Goal: Information Seeking & Learning: Compare options

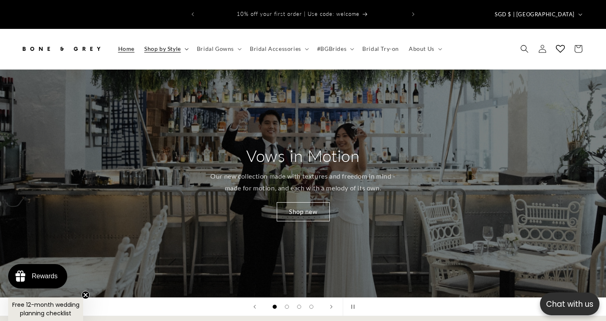
click at [152, 45] on span "Shop by Style" at bounding box center [162, 48] width 37 height 7
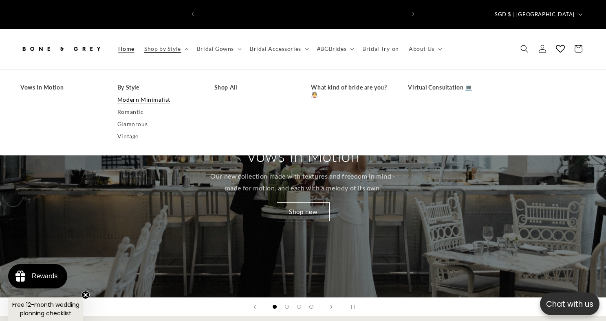
scroll to position [0, 206]
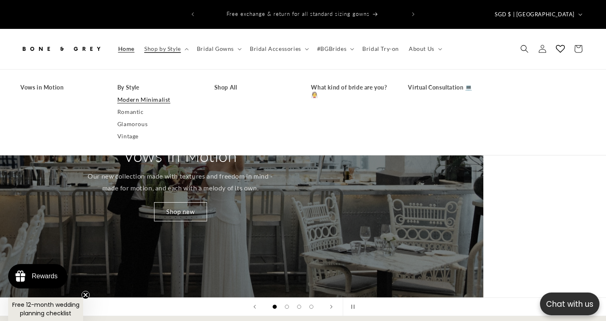
click at [158, 94] on link "Modern Minimalist" at bounding box center [157, 100] width 81 height 12
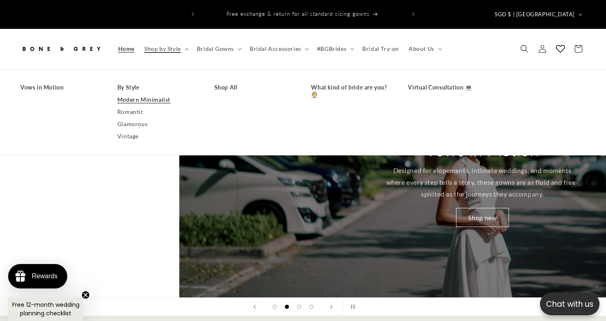
scroll to position [0, 597]
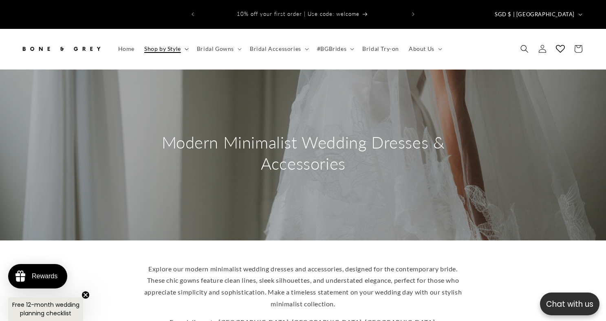
click at [175, 45] on span "Shop by Style" at bounding box center [162, 48] width 37 height 7
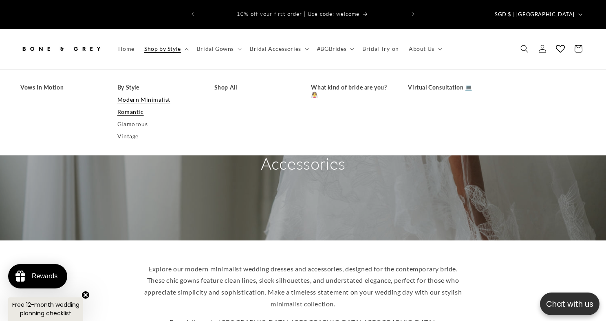
click at [144, 106] on link "Romantic" at bounding box center [157, 112] width 81 height 12
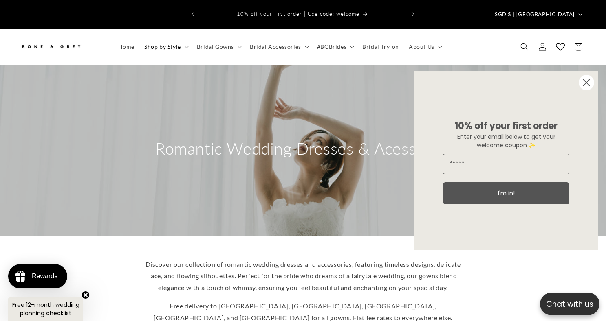
scroll to position [341, 0]
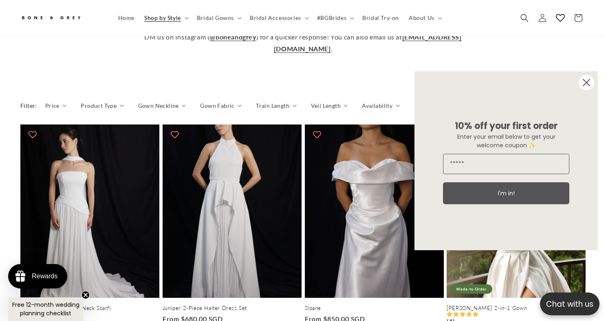
click at [590, 86] on circle "Close dialog" at bounding box center [586, 82] width 15 height 15
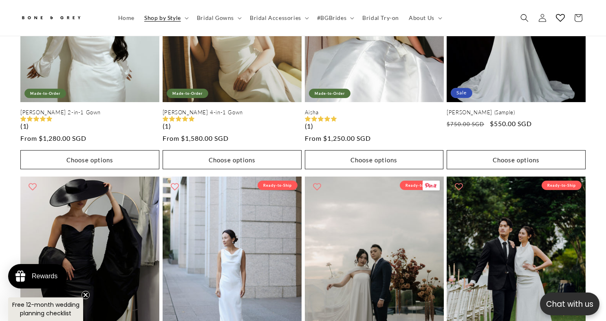
scroll to position [0, 0]
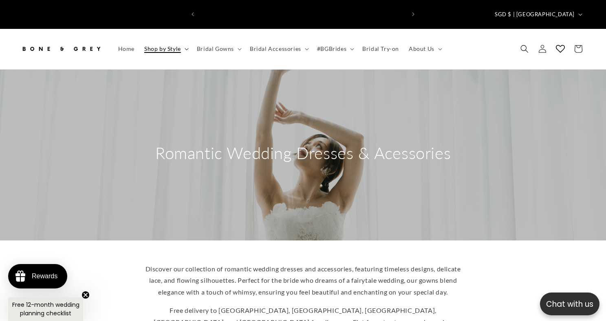
click at [184, 40] on summary "Shop by Style" at bounding box center [165, 48] width 53 height 17
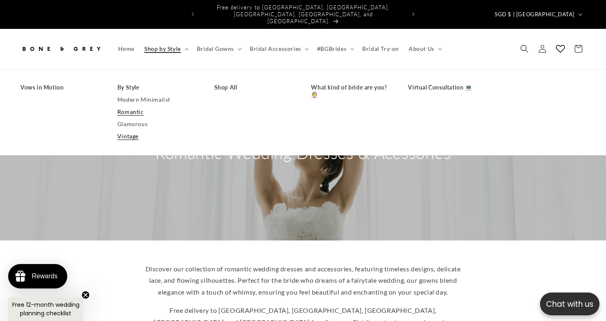
click at [130, 130] on link "Vintage" at bounding box center [157, 136] width 81 height 12
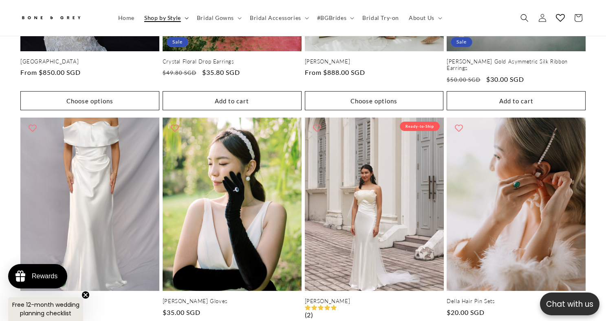
scroll to position [0, 206]
